Goal: Use online tool/utility: Use online tool/utility

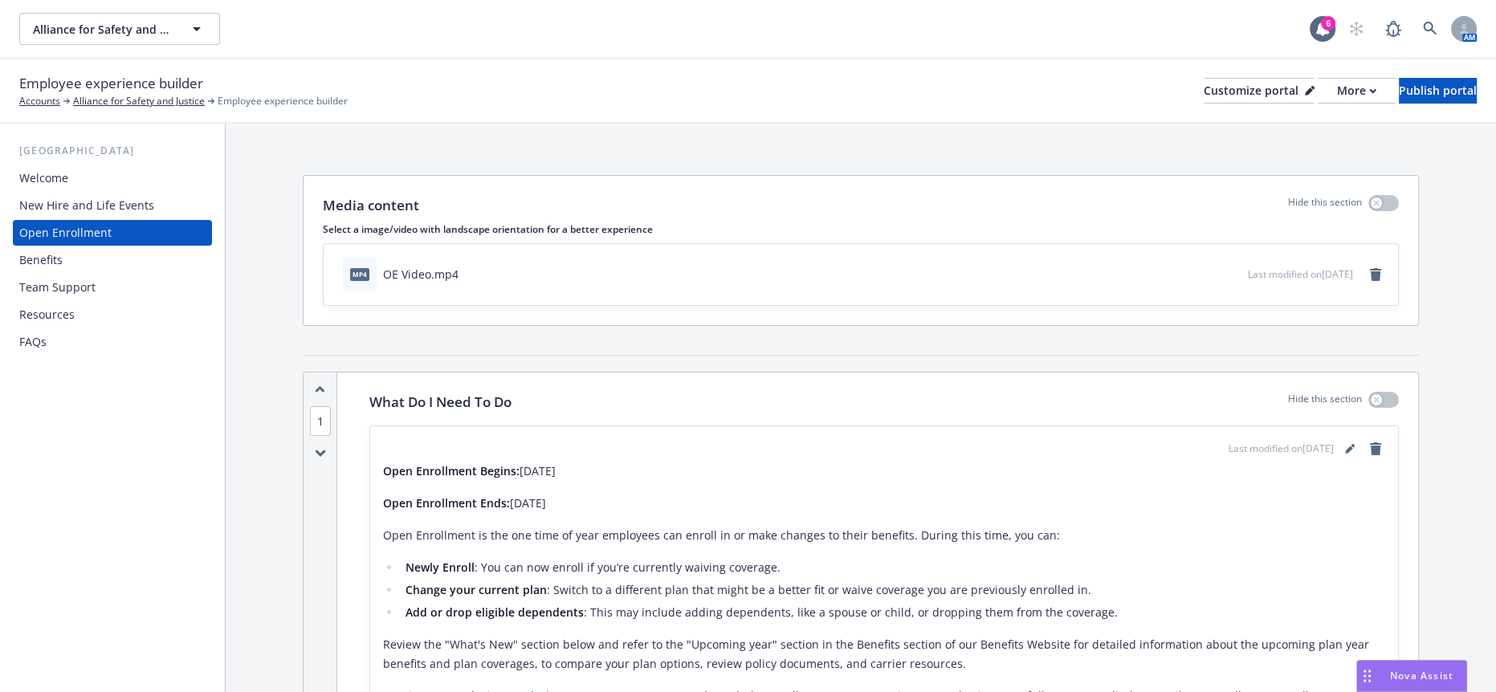
scroll to position [981, 0]
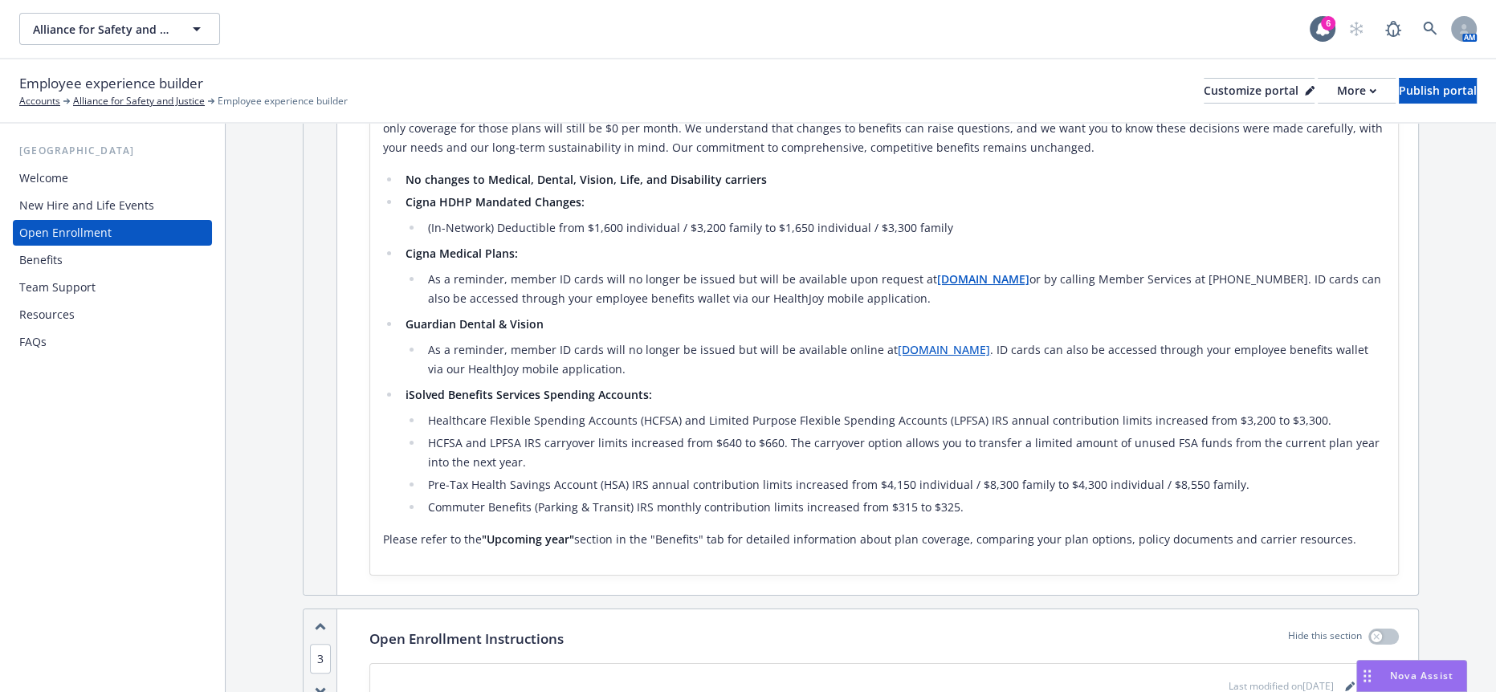
click at [1412, 675] on span "Nova Assist" at bounding box center [1421, 676] width 63 height 14
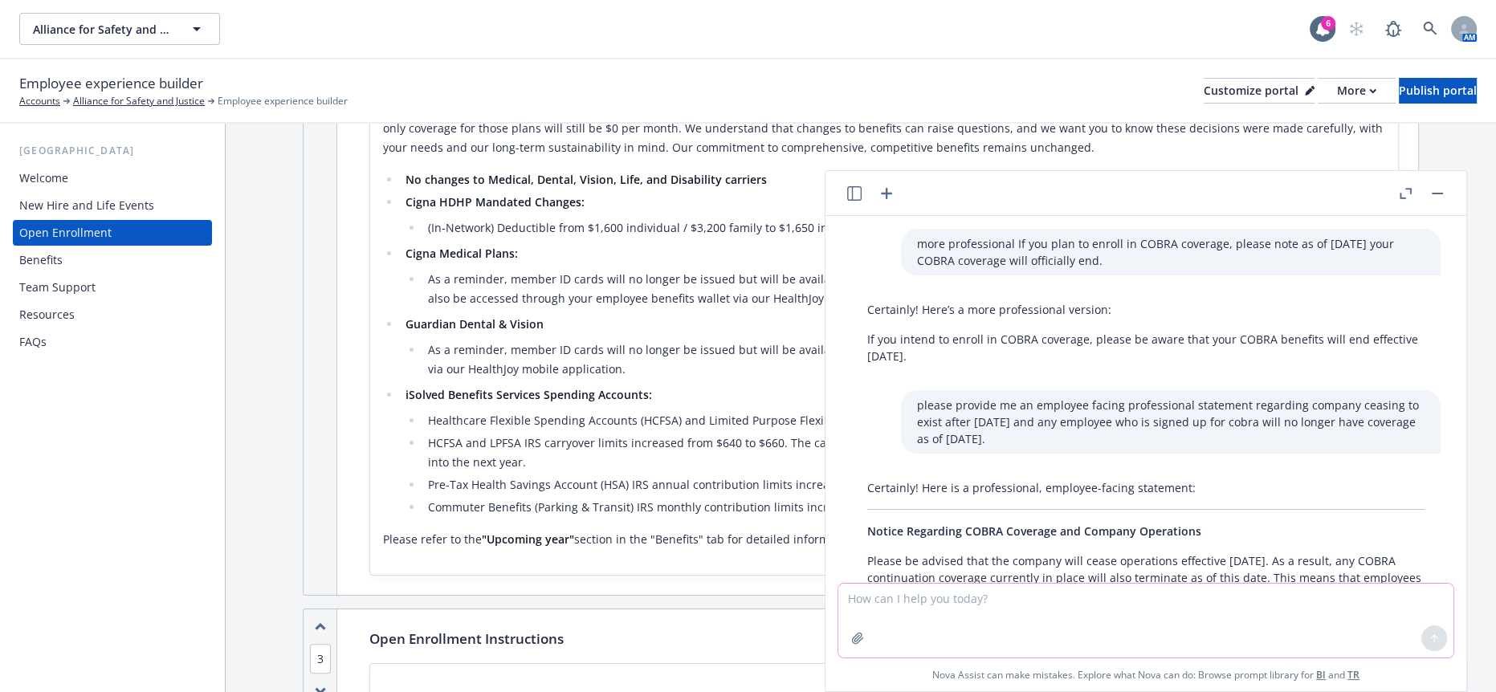
click at [1027, 602] on textarea at bounding box center [1146, 621] width 615 height 74
paste textarea "If you wish to not elect COBRA through WEX, The other option is to obtain priva…"
type textarea "more professional If you wish to not elect COBRA through WEX, The other option …"
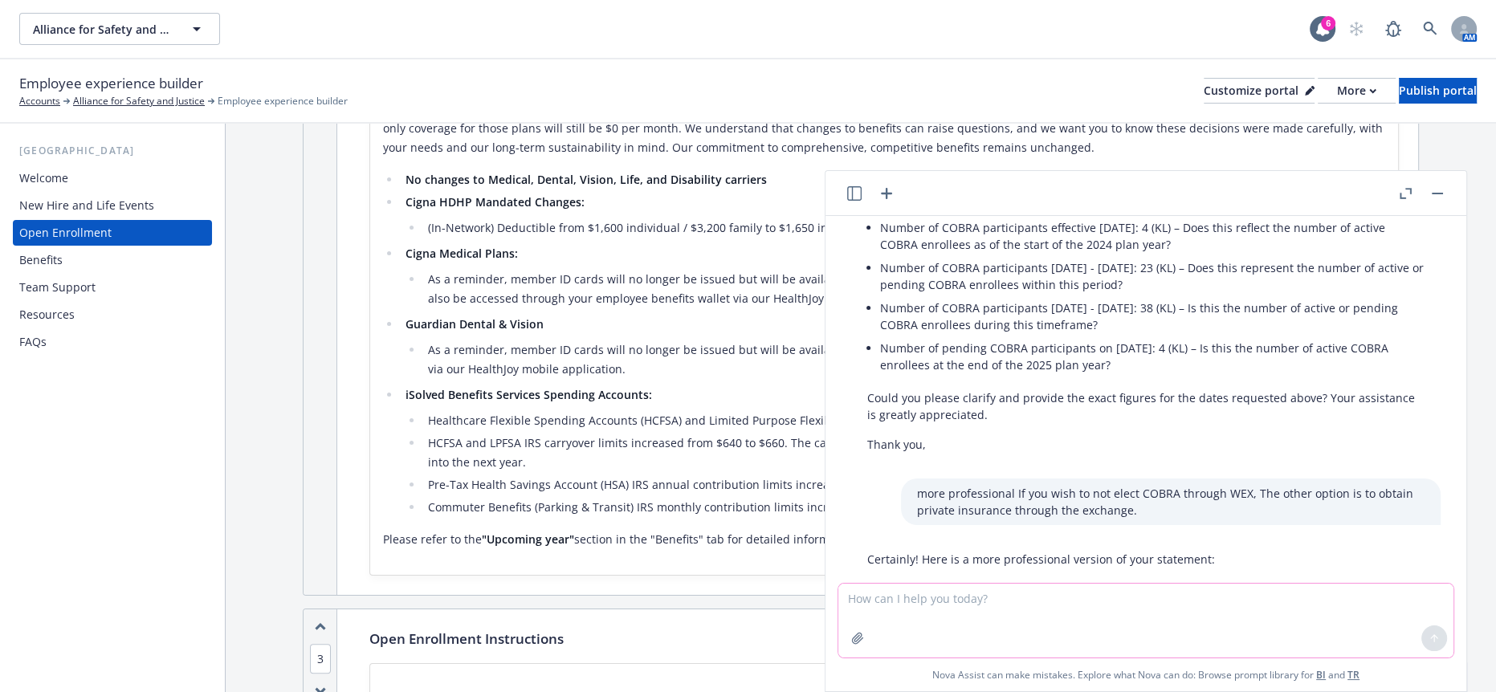
scroll to position [1518, 0]
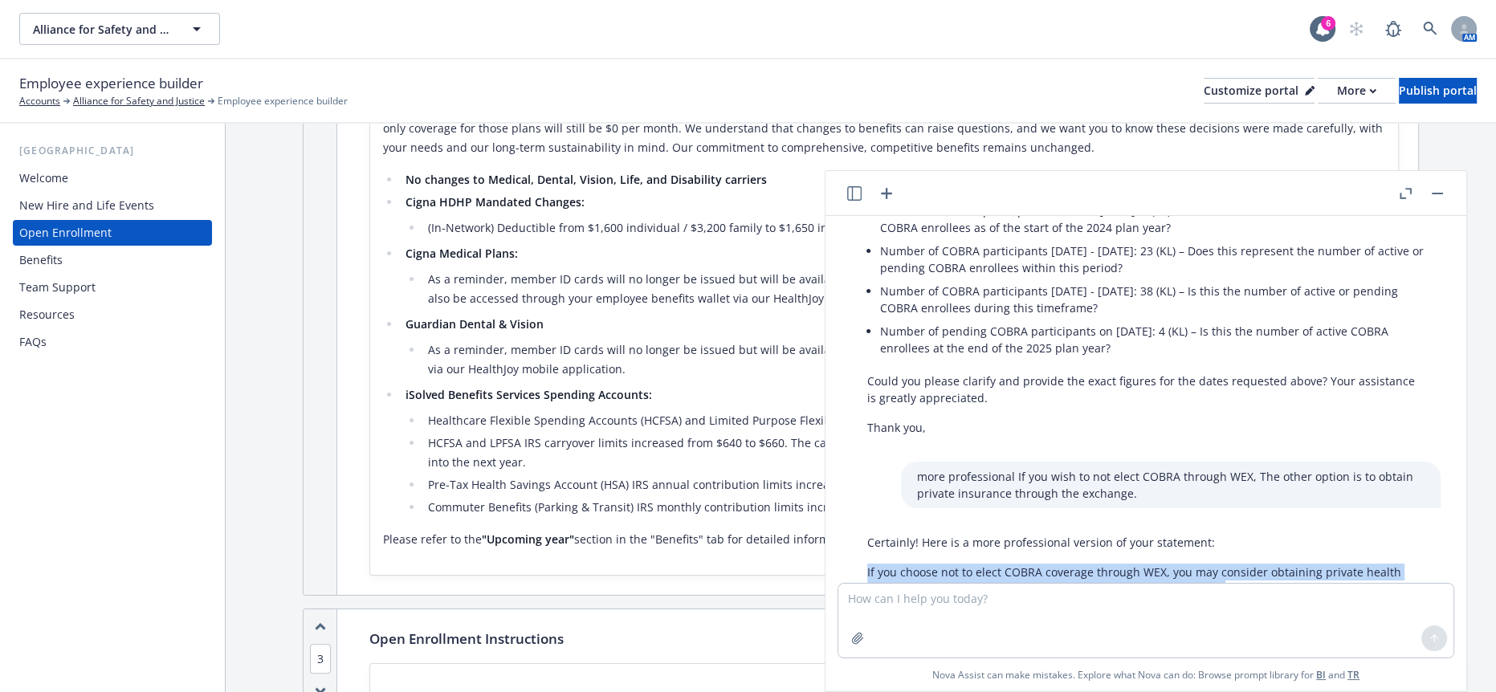
drag, startPoint x: 1244, startPoint y: 538, endPoint x: 860, endPoint y: 514, distance: 384.7
click at [860, 528] on div "Certainly! Here is a more professional version of your statement: If you choose…" at bounding box center [1146, 566] width 590 height 76
copy p "If you choose not to elect COBRA coverage through WEX, you may consider obtaini…"
